Goal: Task Accomplishment & Management: Manage account settings

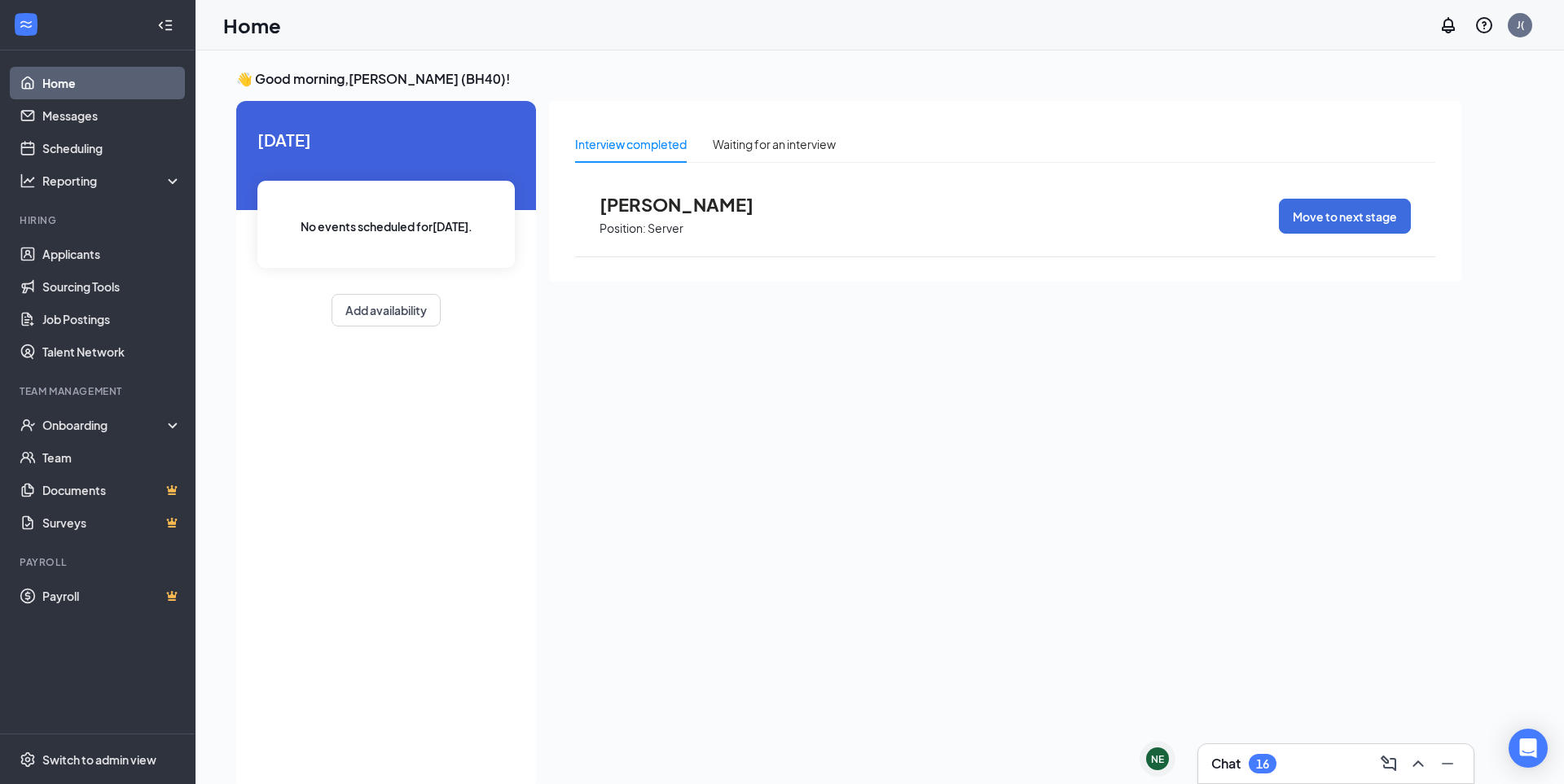
click at [941, 95] on div "👋 Good morning, [PERSON_NAME] (BH40) ! [DATE] No events scheduled for [DATE] . …" at bounding box center [848, 434] width 1251 height 729
click at [672, 205] on span "[PERSON_NAME]" at bounding box center [689, 204] width 179 height 21
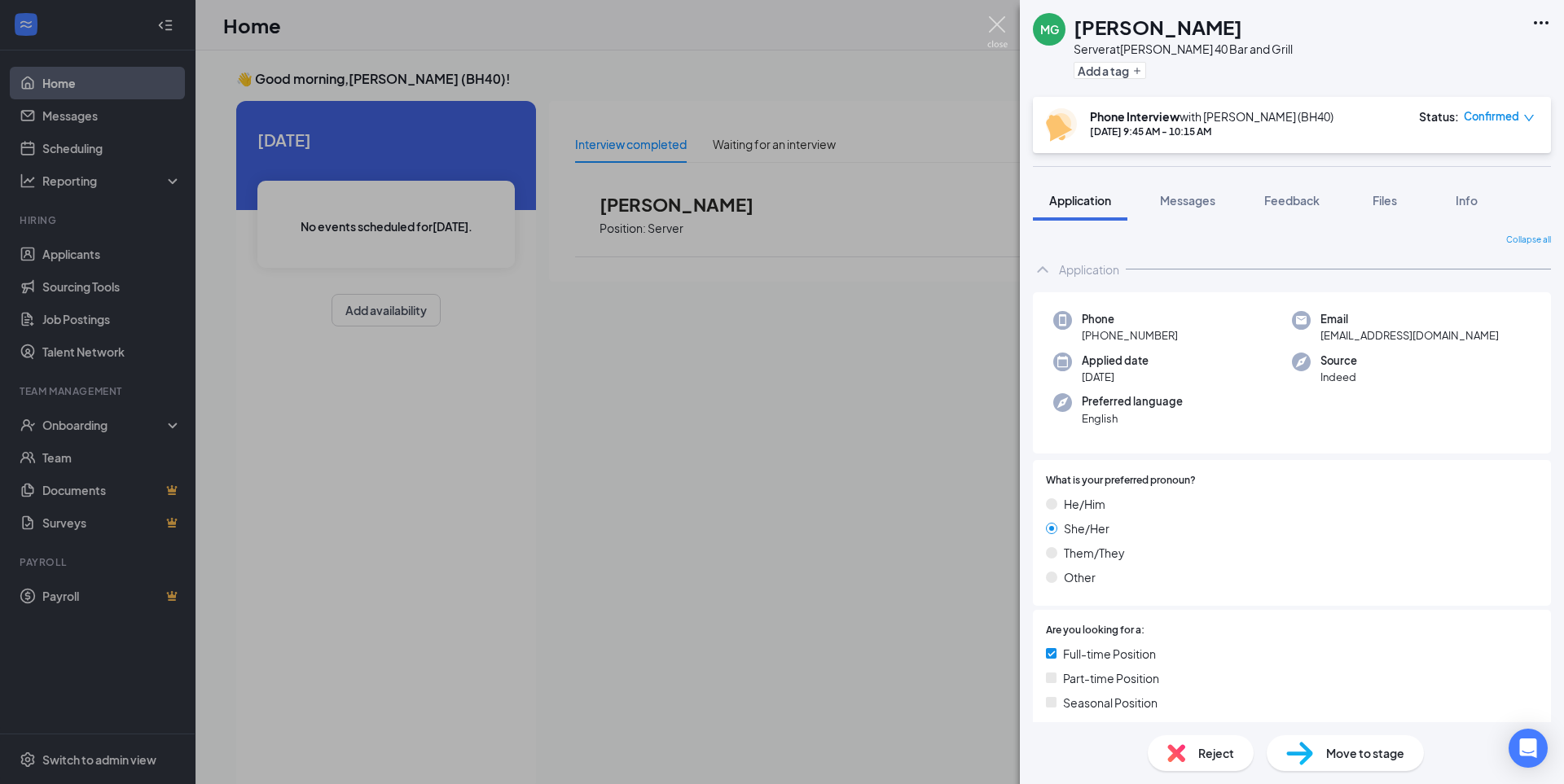
click at [999, 23] on img at bounding box center [997, 31] width 20 height 31
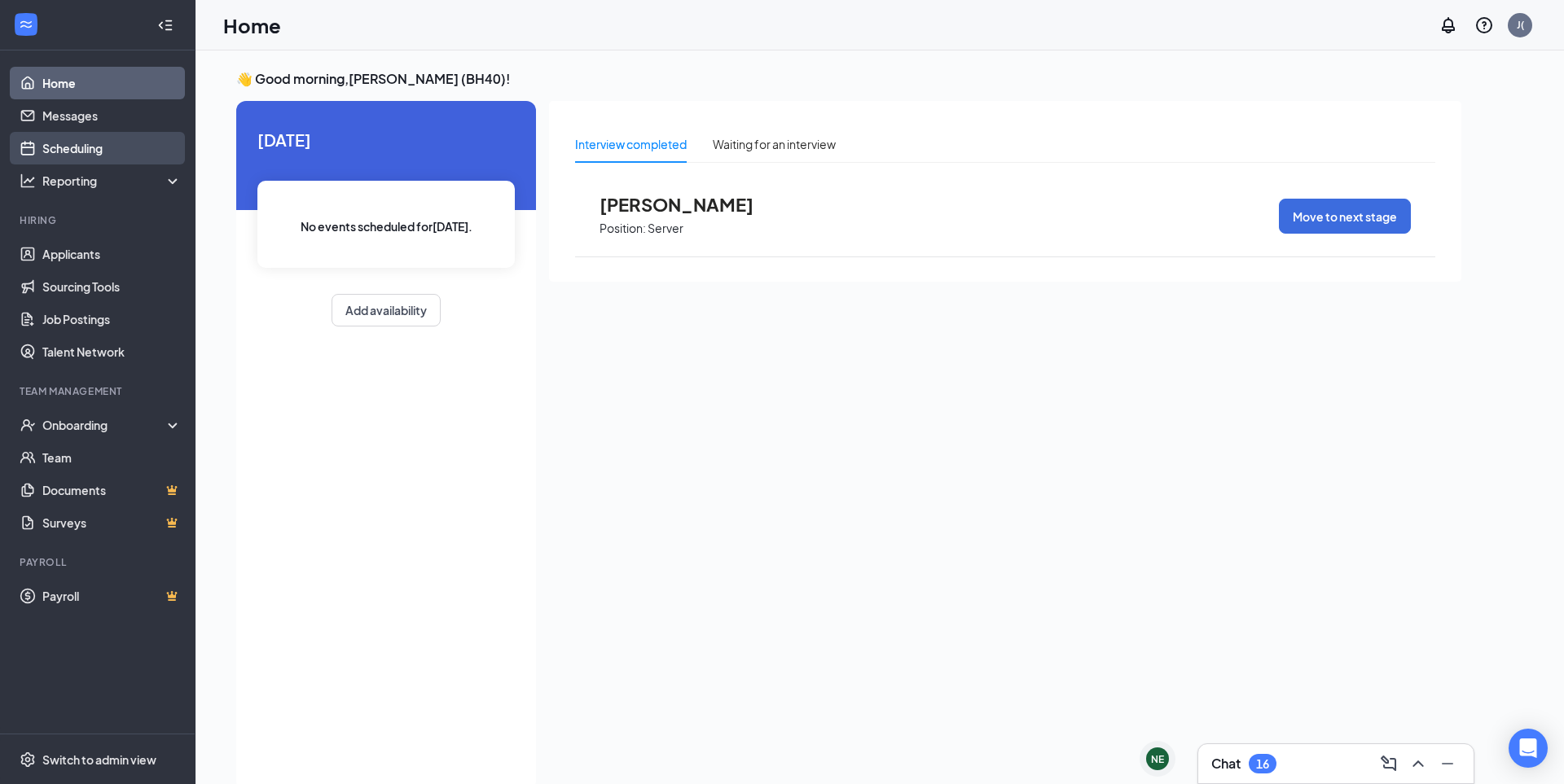
click at [79, 155] on link "Scheduling" at bounding box center [112, 148] width 139 height 32
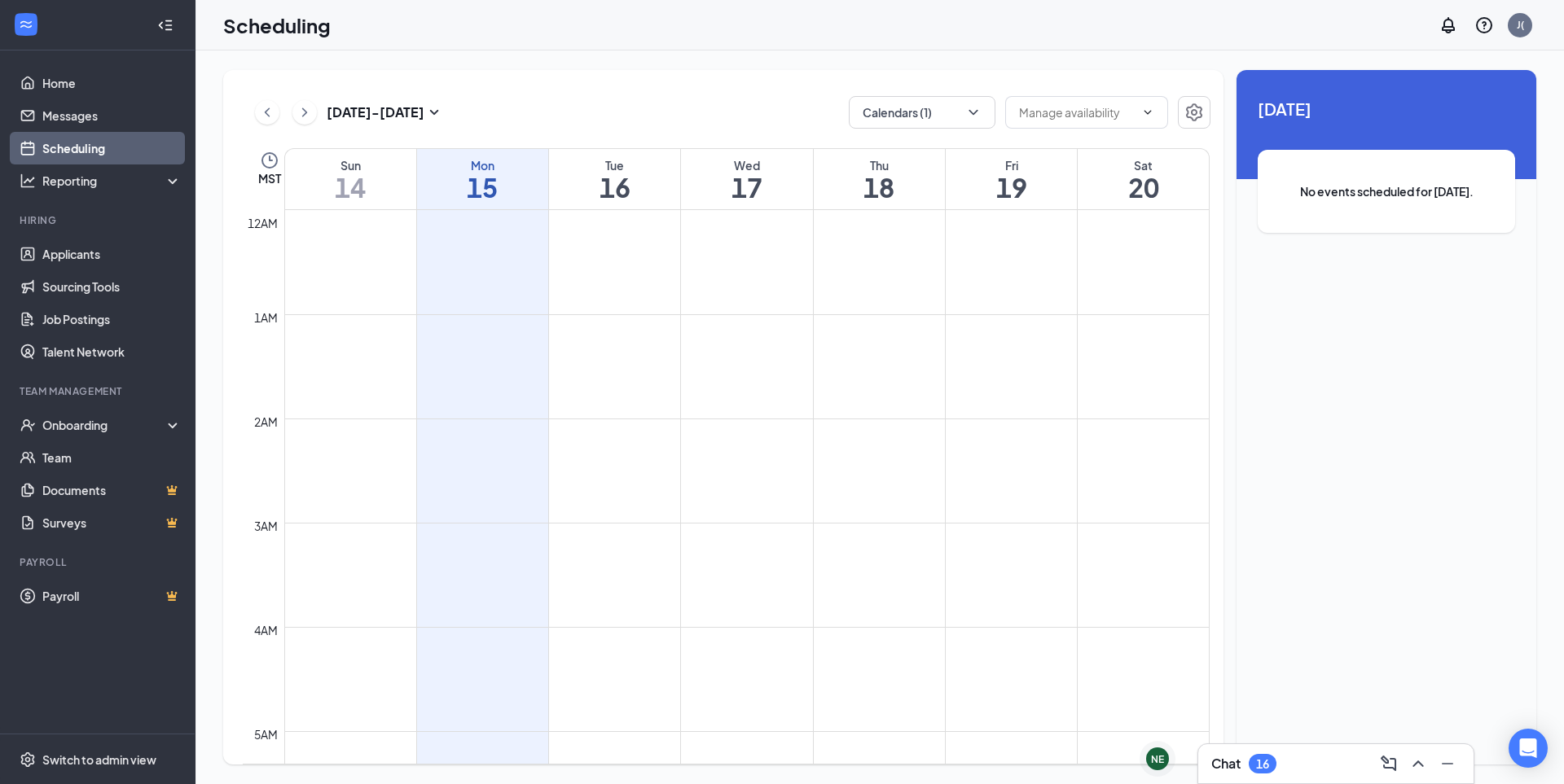
scroll to position [800, 0]
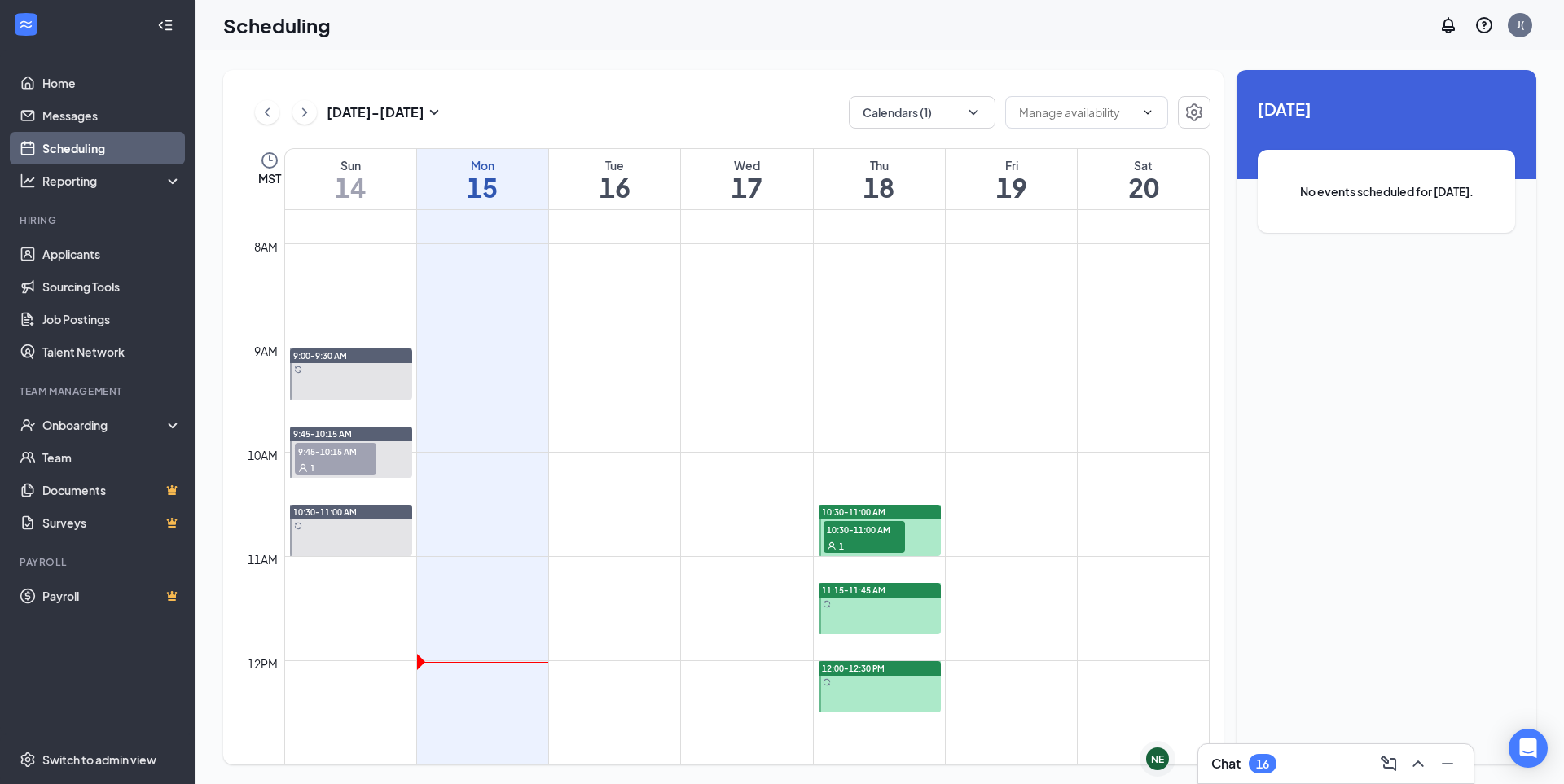
click at [869, 530] on span "10:30-11:00 AM" at bounding box center [864, 528] width 81 height 16
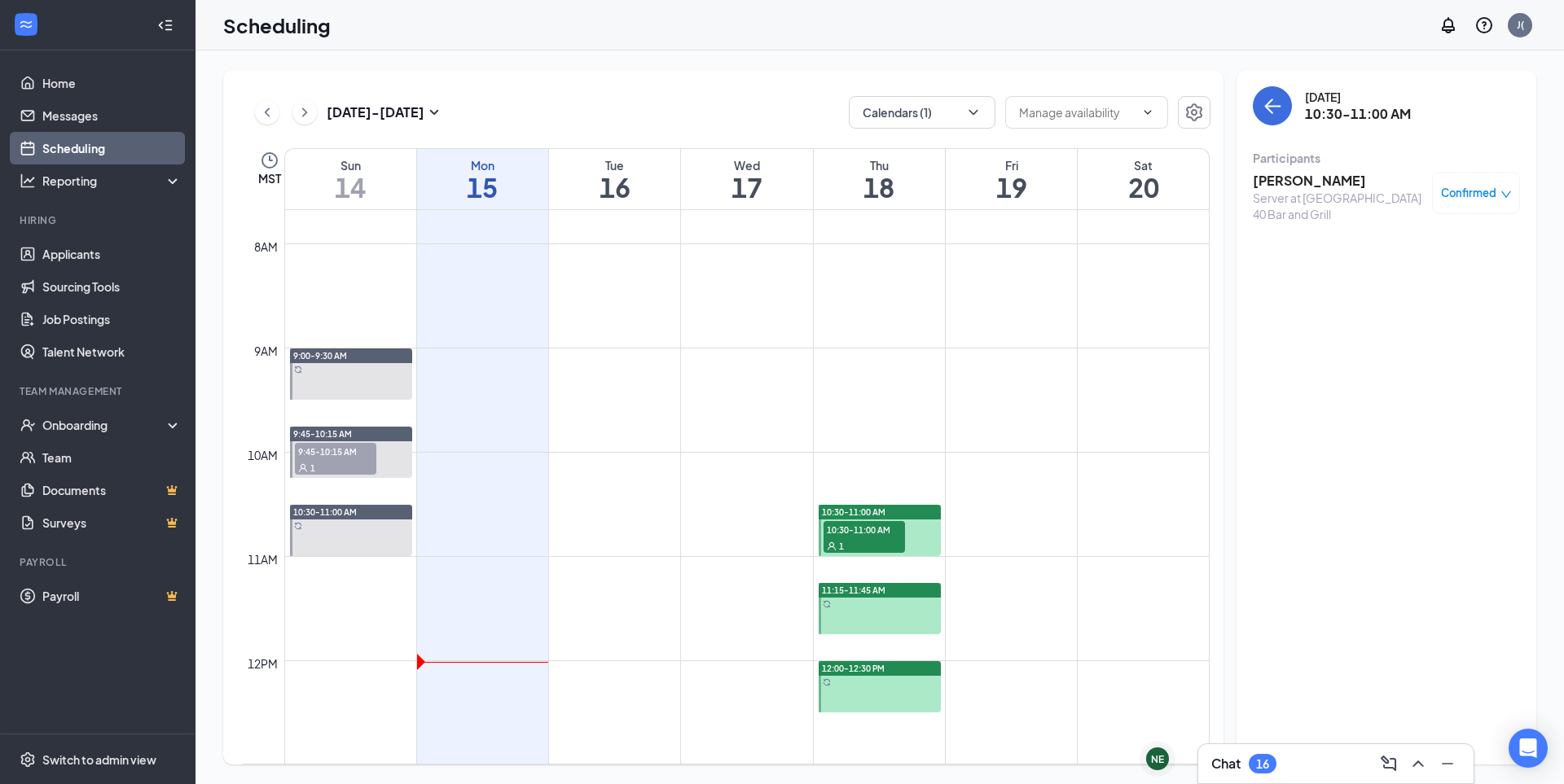
click at [1214, 19] on div "Scheduling J(" at bounding box center [880, 25] width 1368 height 51
click at [1524, 27] on div "J(" at bounding box center [1520, 26] width 25 height 25
click at [1402, 114] on link "My profile" at bounding box center [1439, 111] width 176 height 16
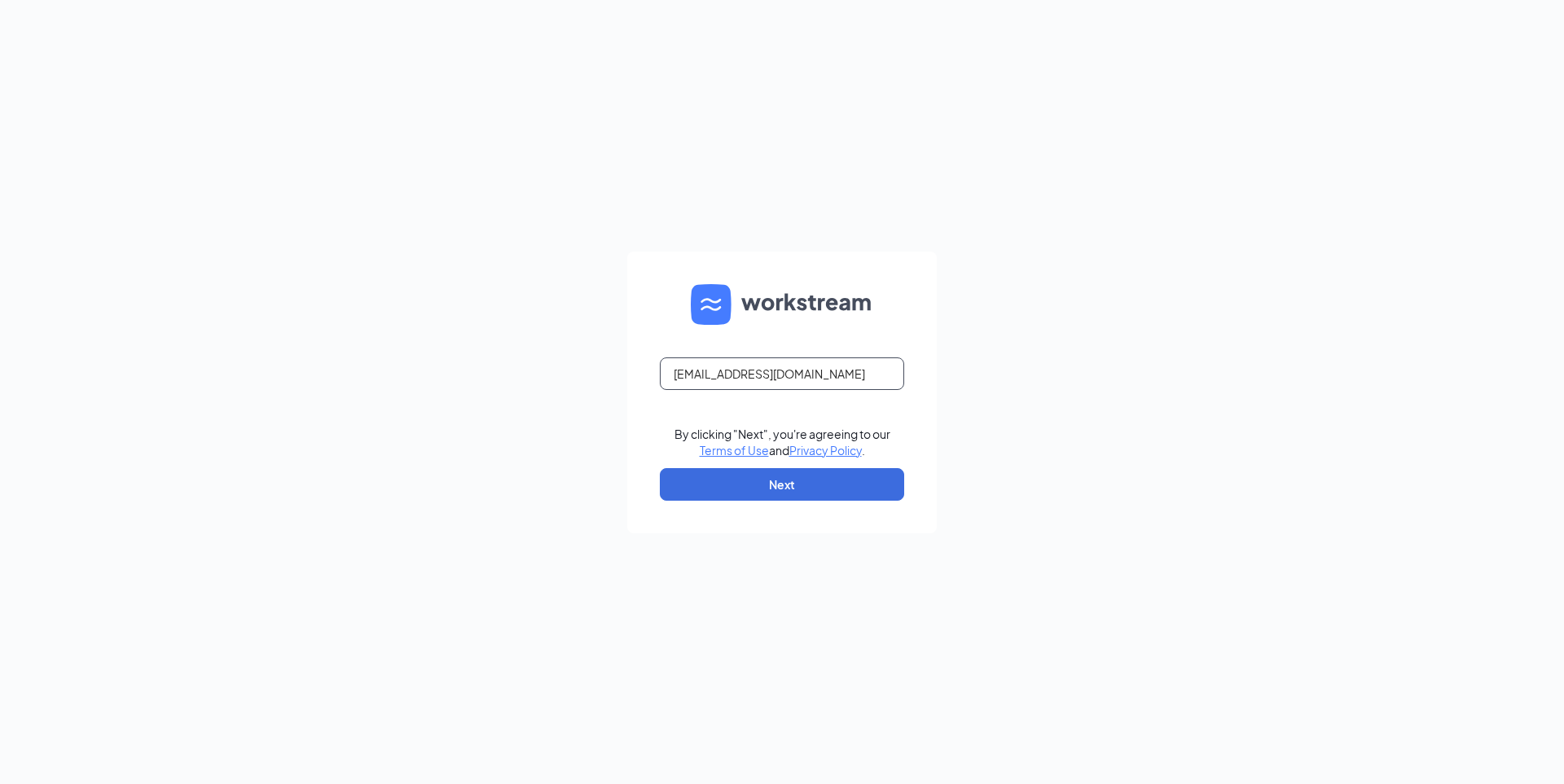
click at [813, 376] on input "[EMAIL_ADDRESS][DOMAIN_NAME]" at bounding box center [782, 374] width 244 height 32
click at [830, 377] on input "[EMAIL_ADDRESS][DOMAIN_NAME]" at bounding box center [782, 374] width 244 height 32
drag, startPoint x: 859, startPoint y: 371, endPoint x: 491, endPoint y: 367, distance: 368.0
click at [491, 367] on div "gm@brickhouse40.com By clicking "Next", you're agreeing to our Terms of Use and…" at bounding box center [782, 392] width 1564 height 784
type input "manager@rudisdeli.com"
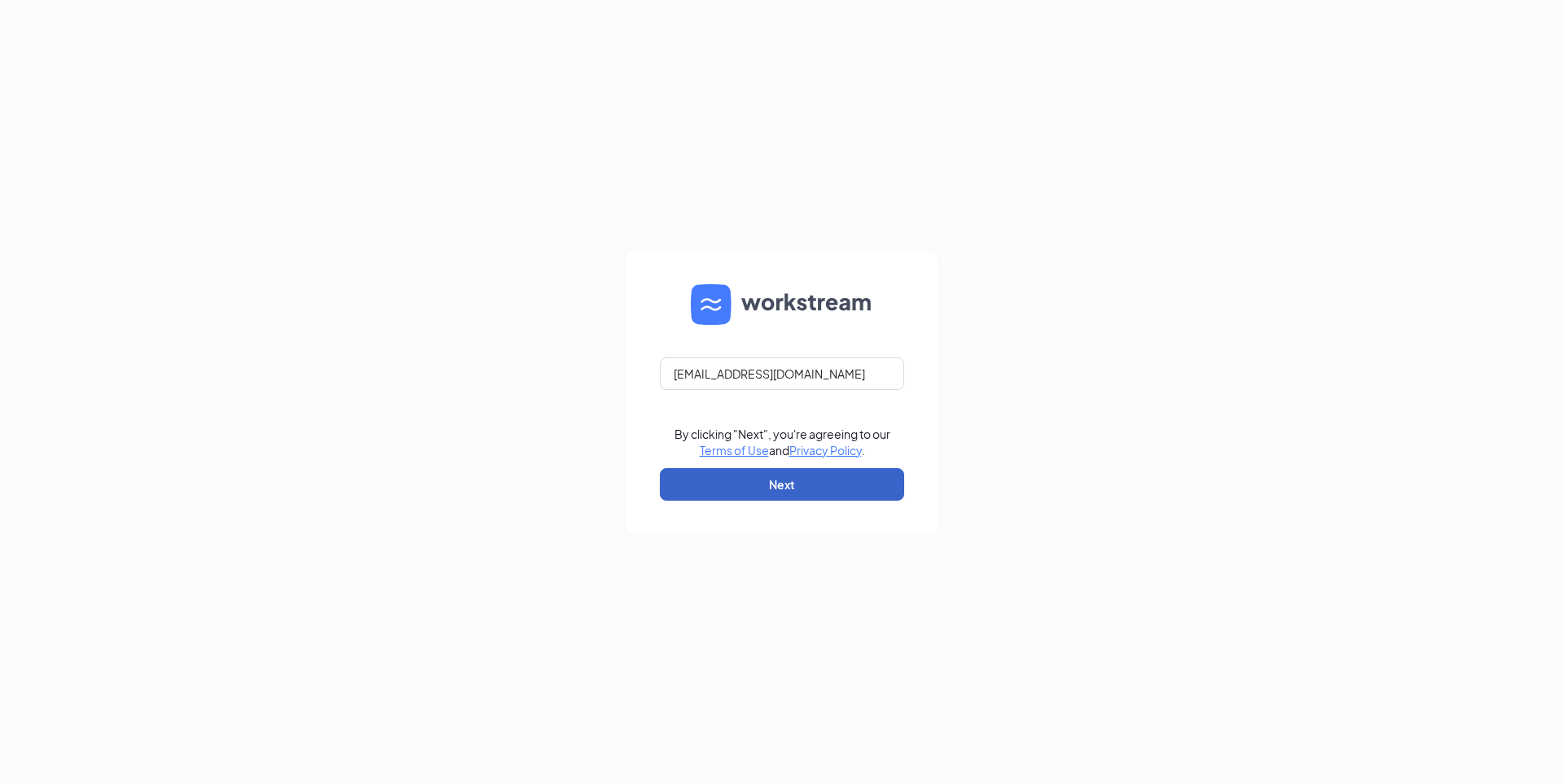
click at [799, 484] on button "Next" at bounding box center [782, 485] width 244 height 32
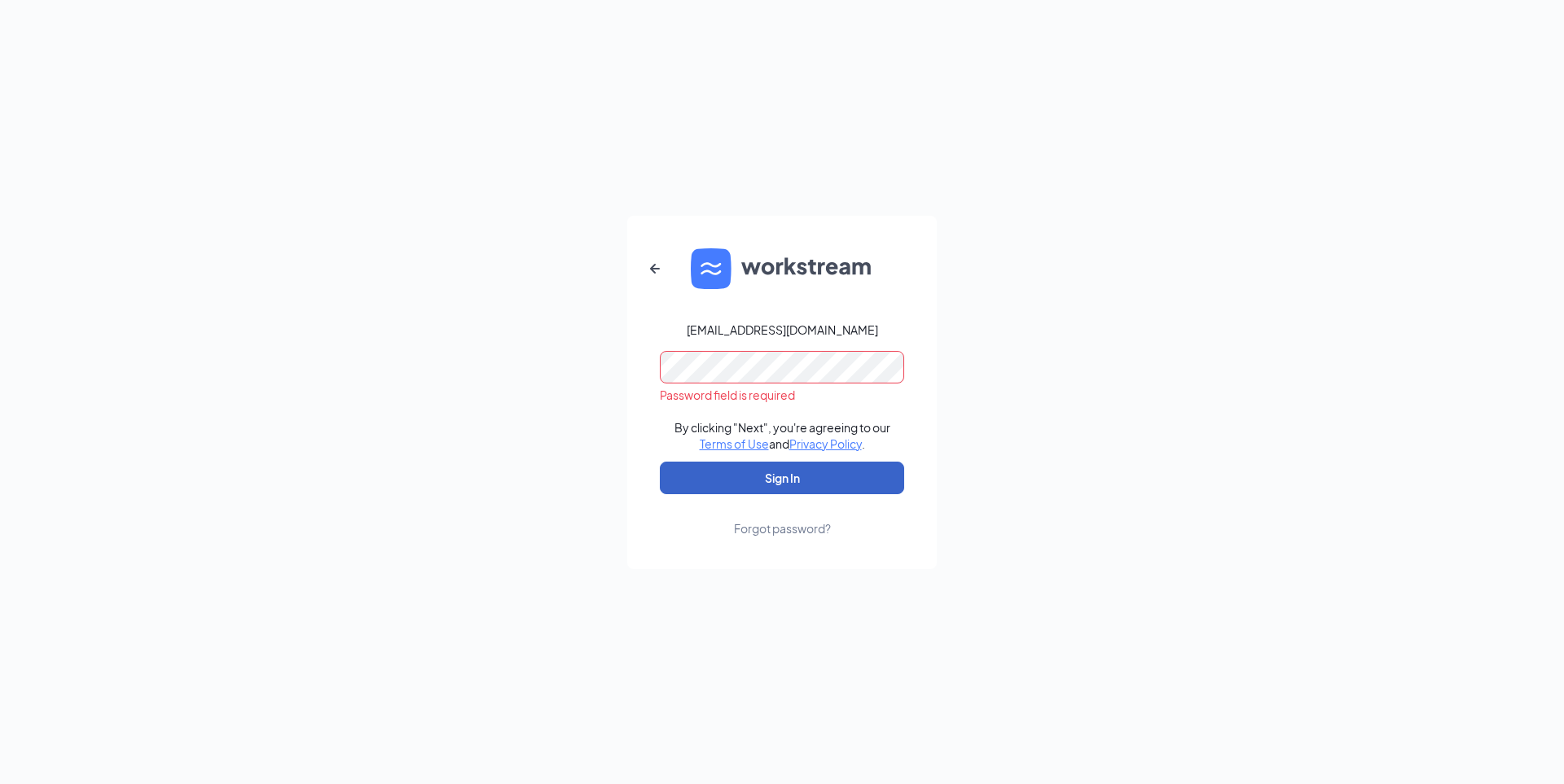
click at [695, 482] on button "Sign In" at bounding box center [782, 478] width 244 height 32
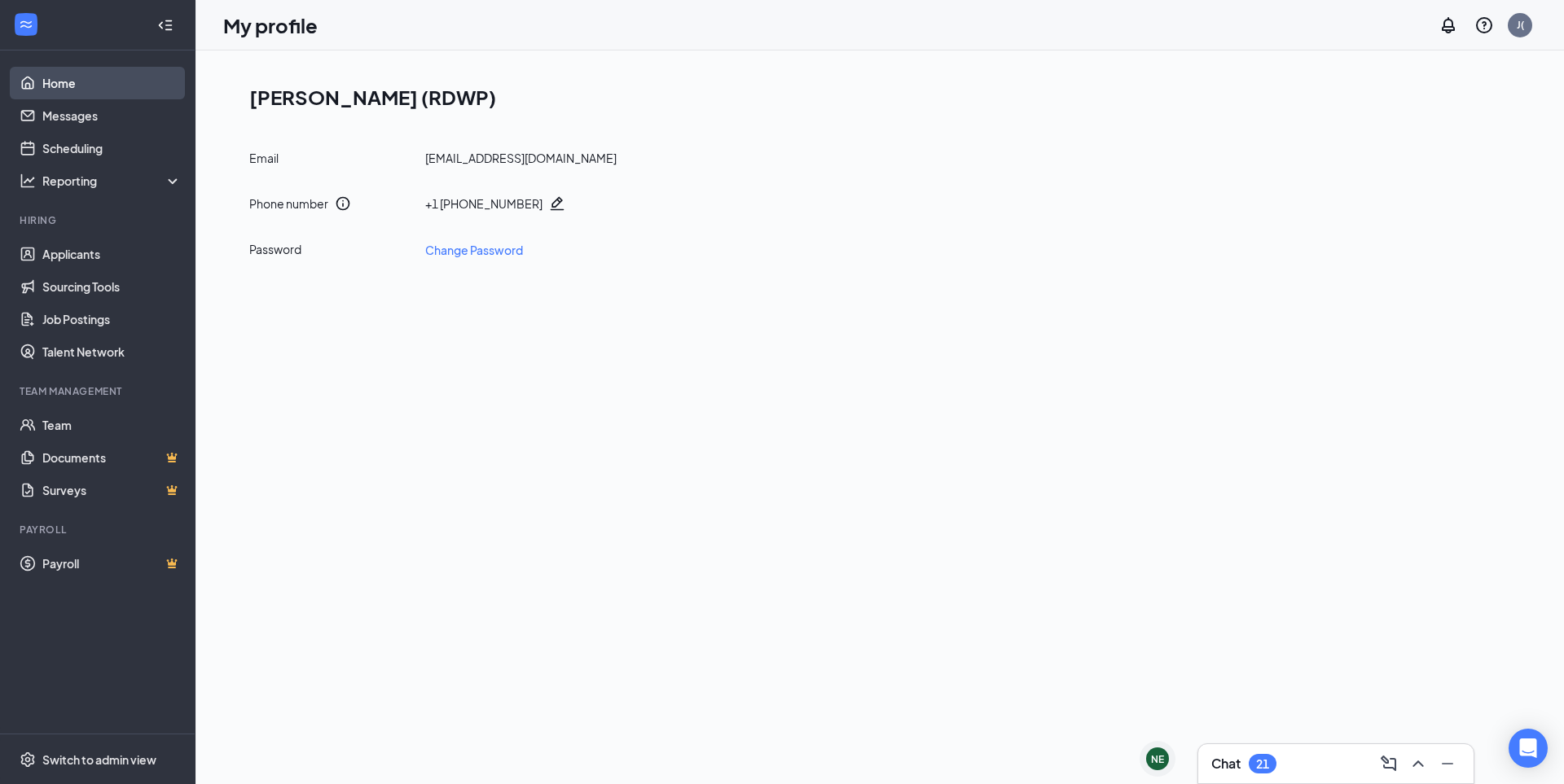
click at [73, 83] on link "Home" at bounding box center [112, 83] width 139 height 32
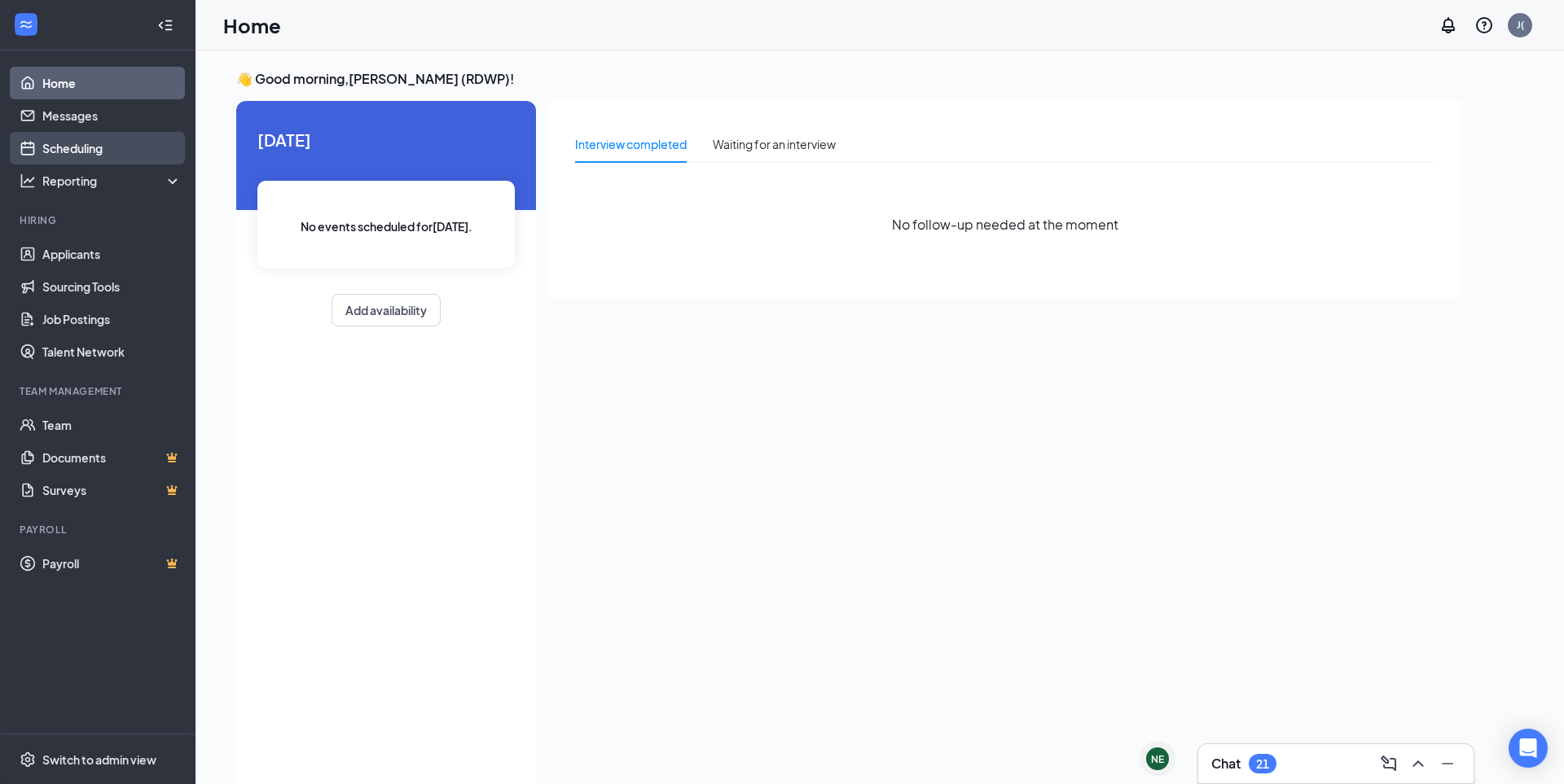
click at [64, 154] on link "Scheduling" at bounding box center [112, 148] width 139 height 32
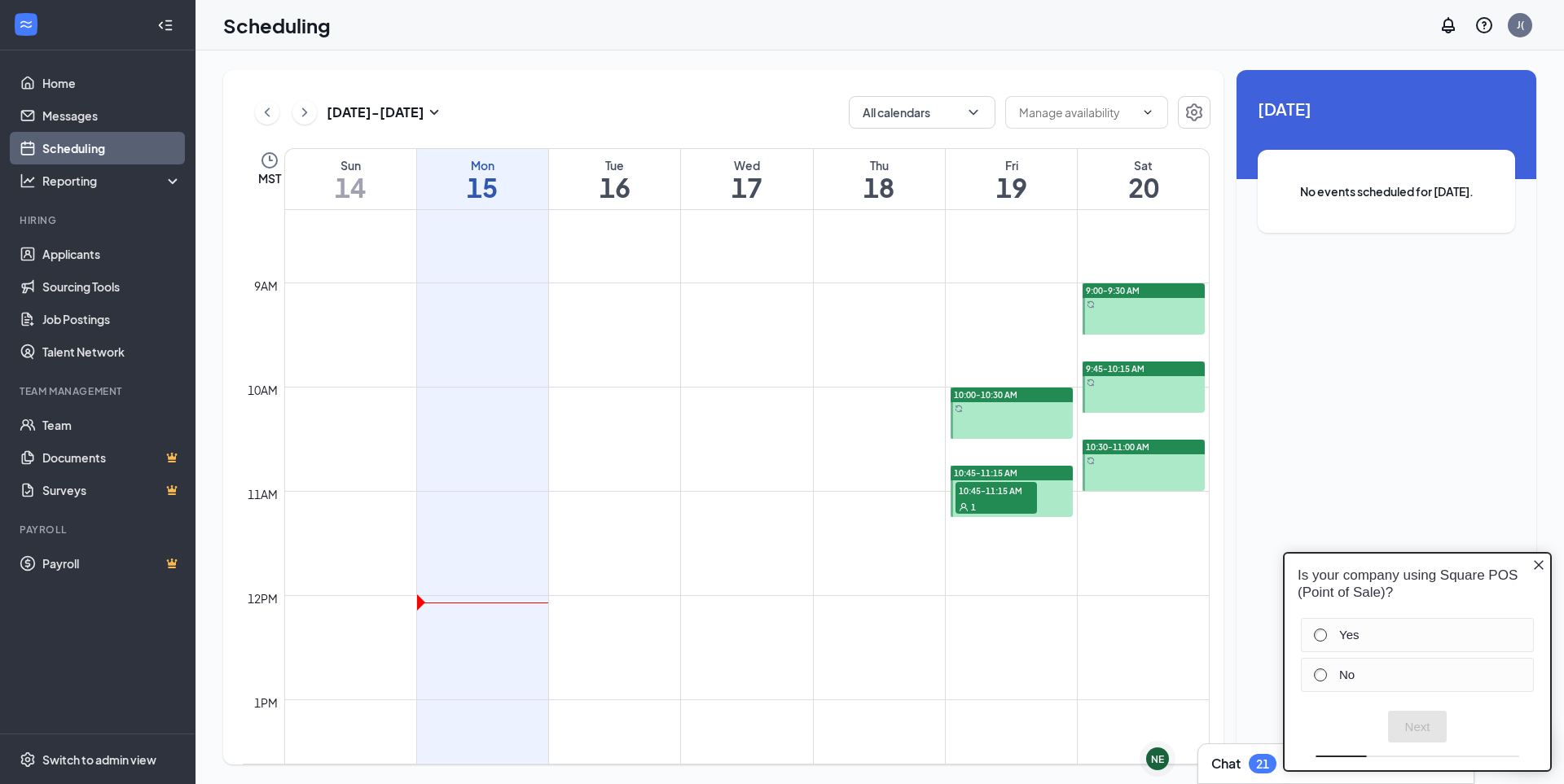
click at [1537, 566] on icon "Close button" at bounding box center [1539, 565] width 10 height 10
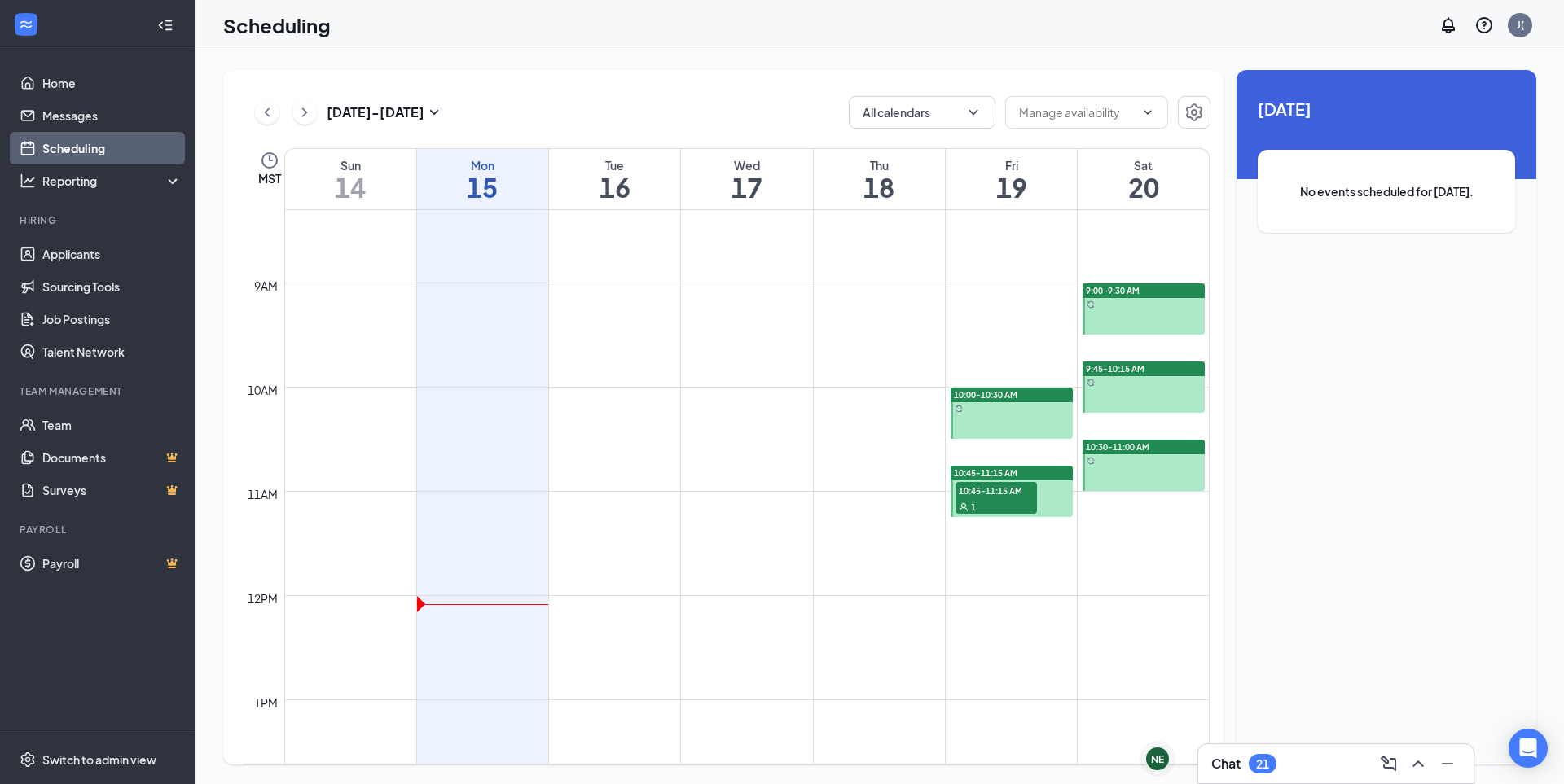
click at [997, 489] on span "10:45-11:15 AM" at bounding box center [996, 489] width 81 height 16
